Goal: Unclear: Browse casually

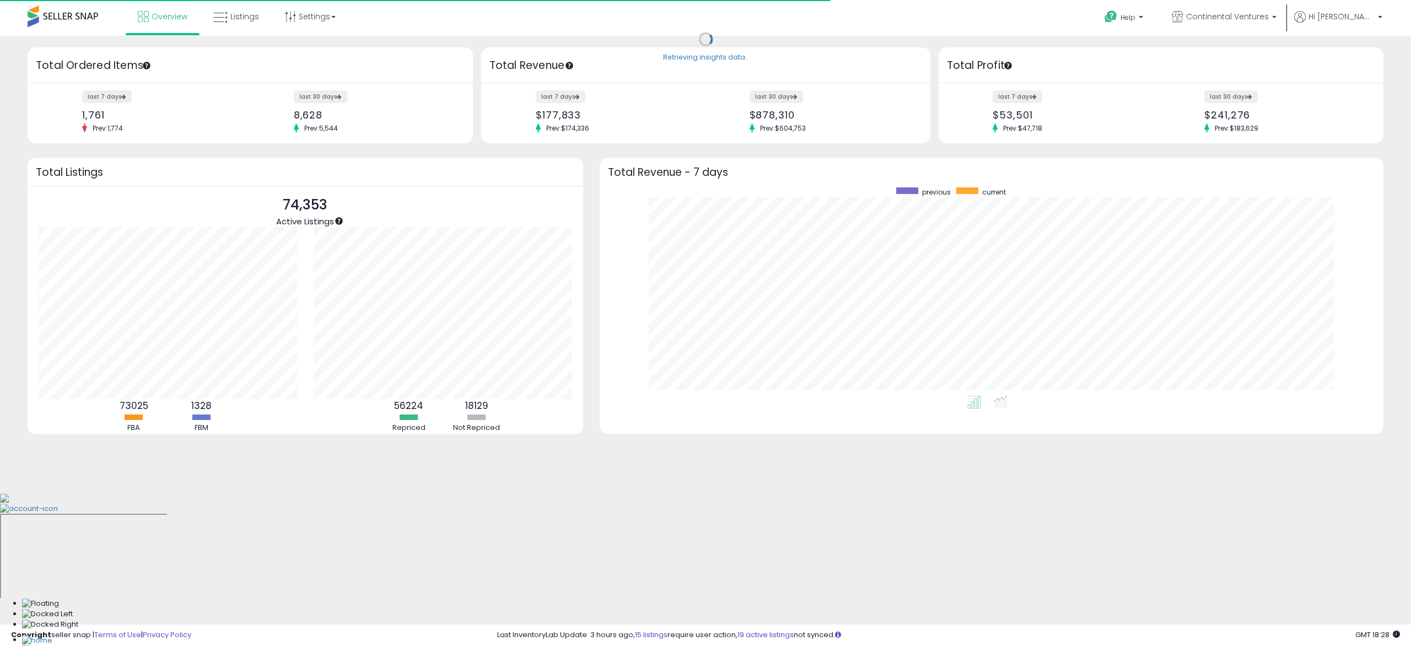
scroll to position [208, 762]
